Goal: Information Seeking & Learning: Understand process/instructions

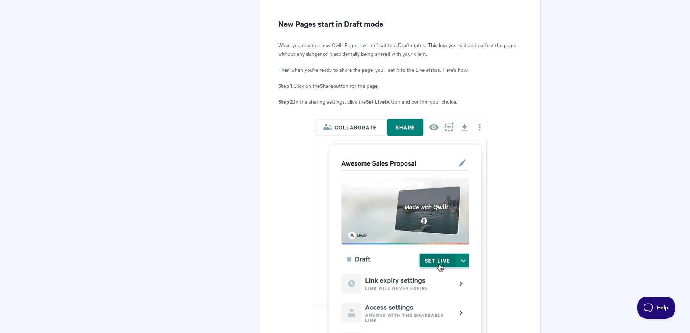
scroll to position [290, 0]
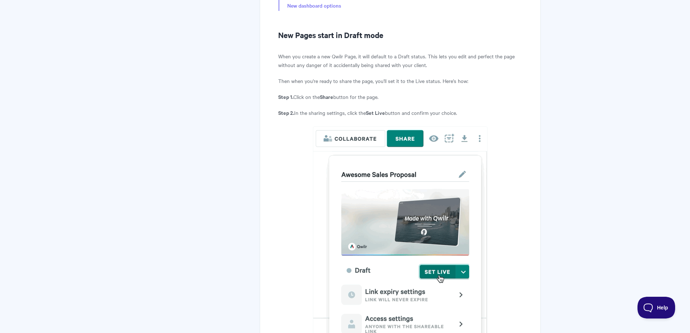
click at [452, 55] on p "When you create a new Qwilr Page, it will default to a Draft status. This lets …" at bounding box center [400, 60] width 244 height 17
click at [320, 55] on p "When you create a new Qwilr Page, it will default to a Draft status. This lets …" at bounding box center [400, 60] width 244 height 17
click at [356, 55] on p "When you create a new Qwilr Page, it will default to a Draft status. This lets …" at bounding box center [400, 60] width 244 height 17
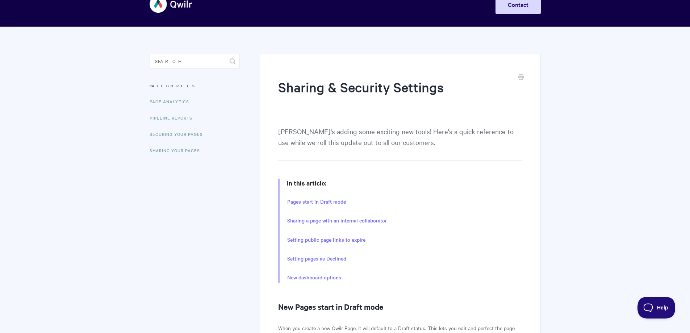
scroll to position [0, 0]
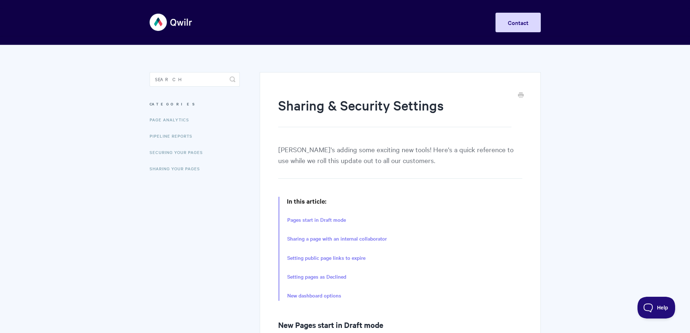
click at [185, 21] on img at bounding box center [171, 22] width 43 height 27
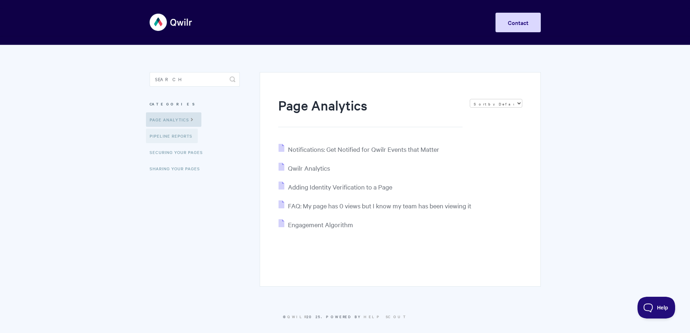
click at [170, 138] on link "Pipeline reports" at bounding box center [172, 136] width 52 height 14
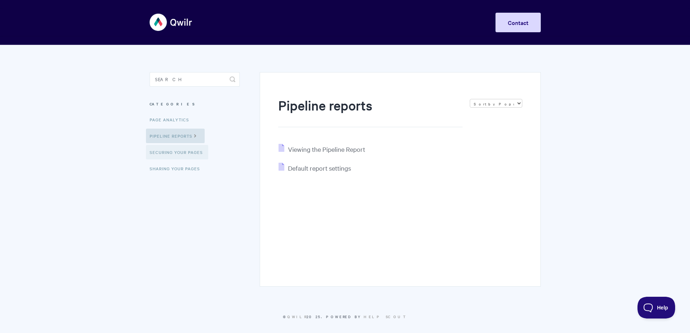
click at [170, 152] on link "Securing Your Pages" at bounding box center [177, 152] width 62 height 14
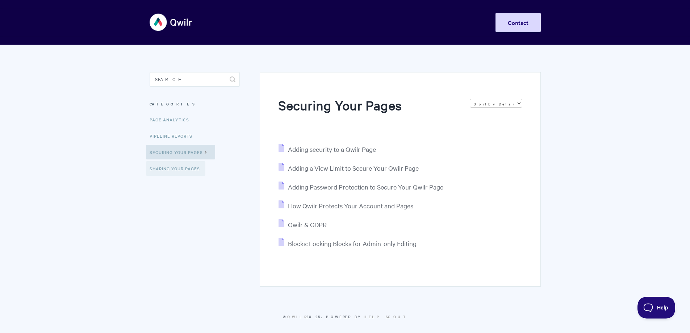
click at [176, 168] on link "Sharing Your Pages" at bounding box center [175, 168] width 59 height 14
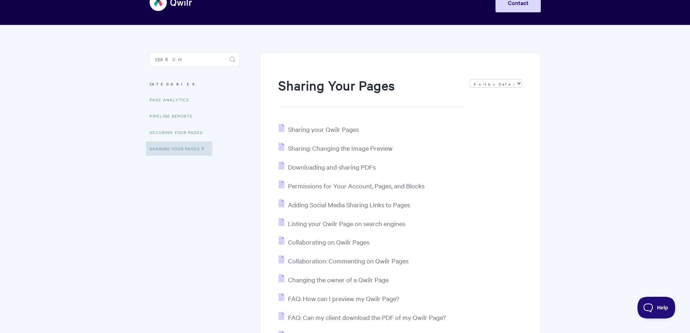
scroll to position [97, 0]
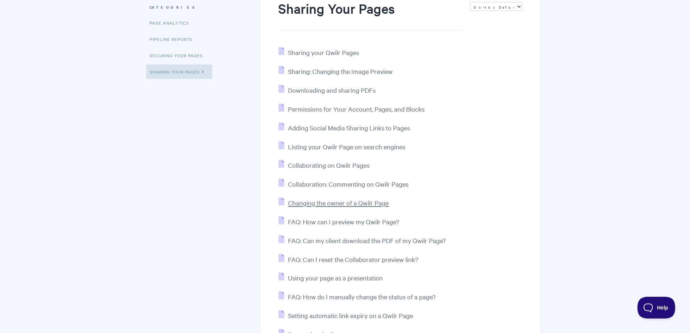
click at [372, 202] on span "Changing the owner of a Qwilr Page" at bounding box center [338, 202] width 101 height 8
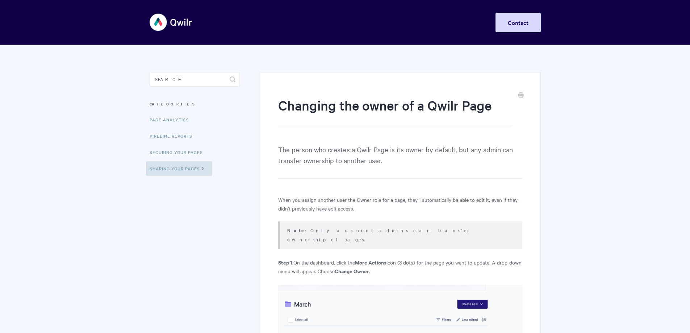
click at [387, 167] on p "The person who creates a Qwilr Page is its owner by default, but any admin can …" at bounding box center [400, 161] width 244 height 35
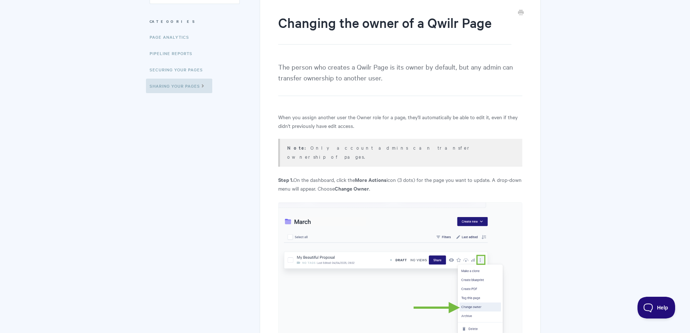
scroll to position [97, 0]
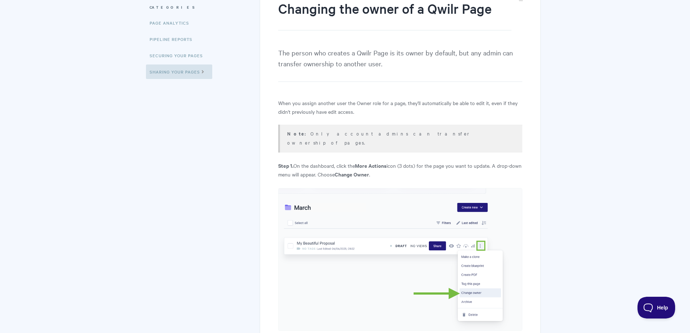
click at [328, 108] on p "When you assign another user the Owner role for a page, they'll automatically b…" at bounding box center [400, 106] width 244 height 17
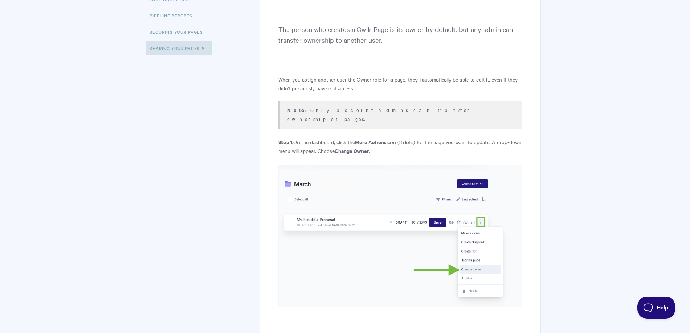
scroll to position [0, 0]
